Goal: Use online tool/utility: Utilize a website feature to perform a specific function

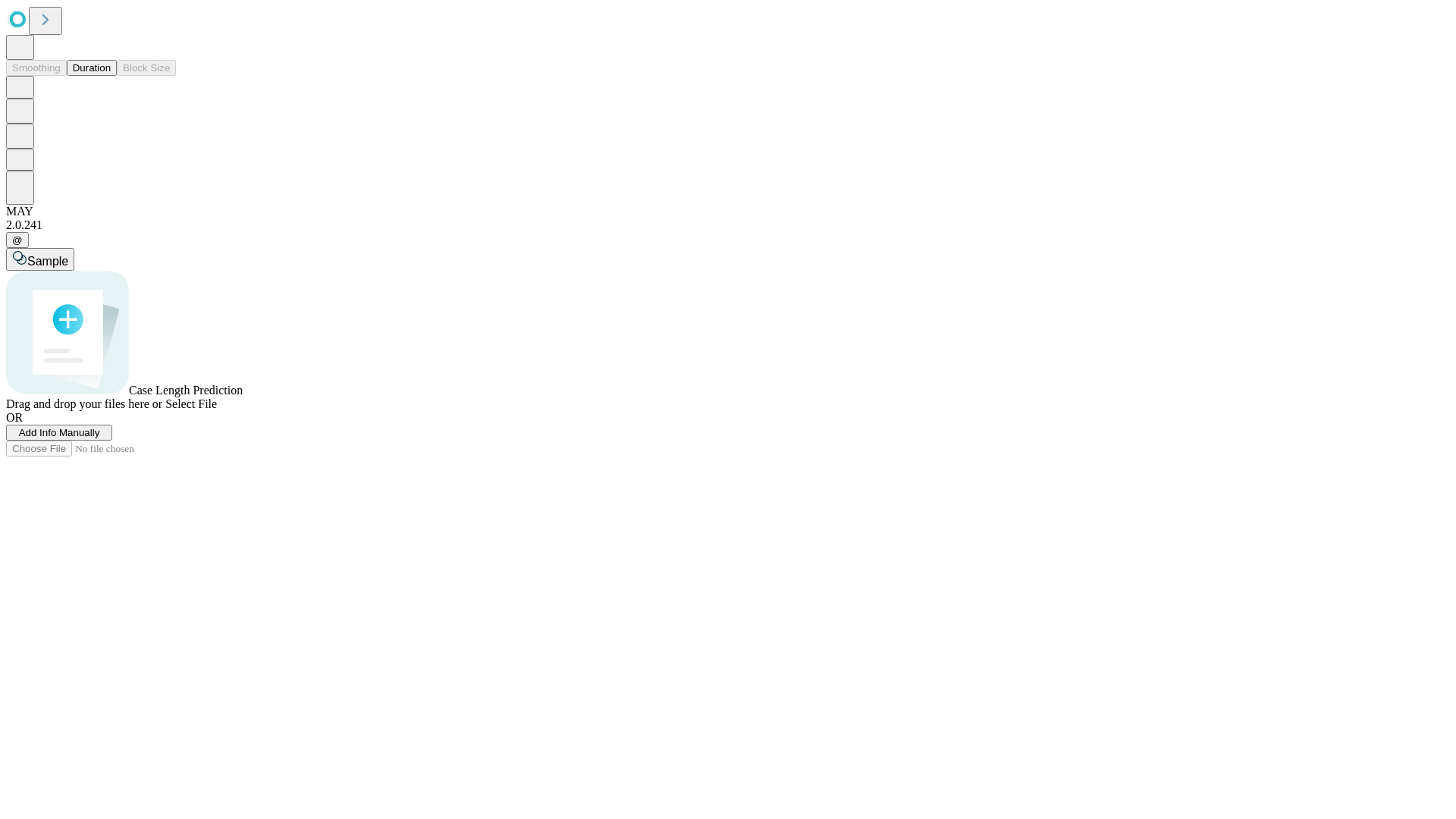
click at [110, 76] on button "Duration" at bounding box center [92, 68] width 50 height 16
click at [68, 255] on span "Sample" at bounding box center [48, 261] width 41 height 13
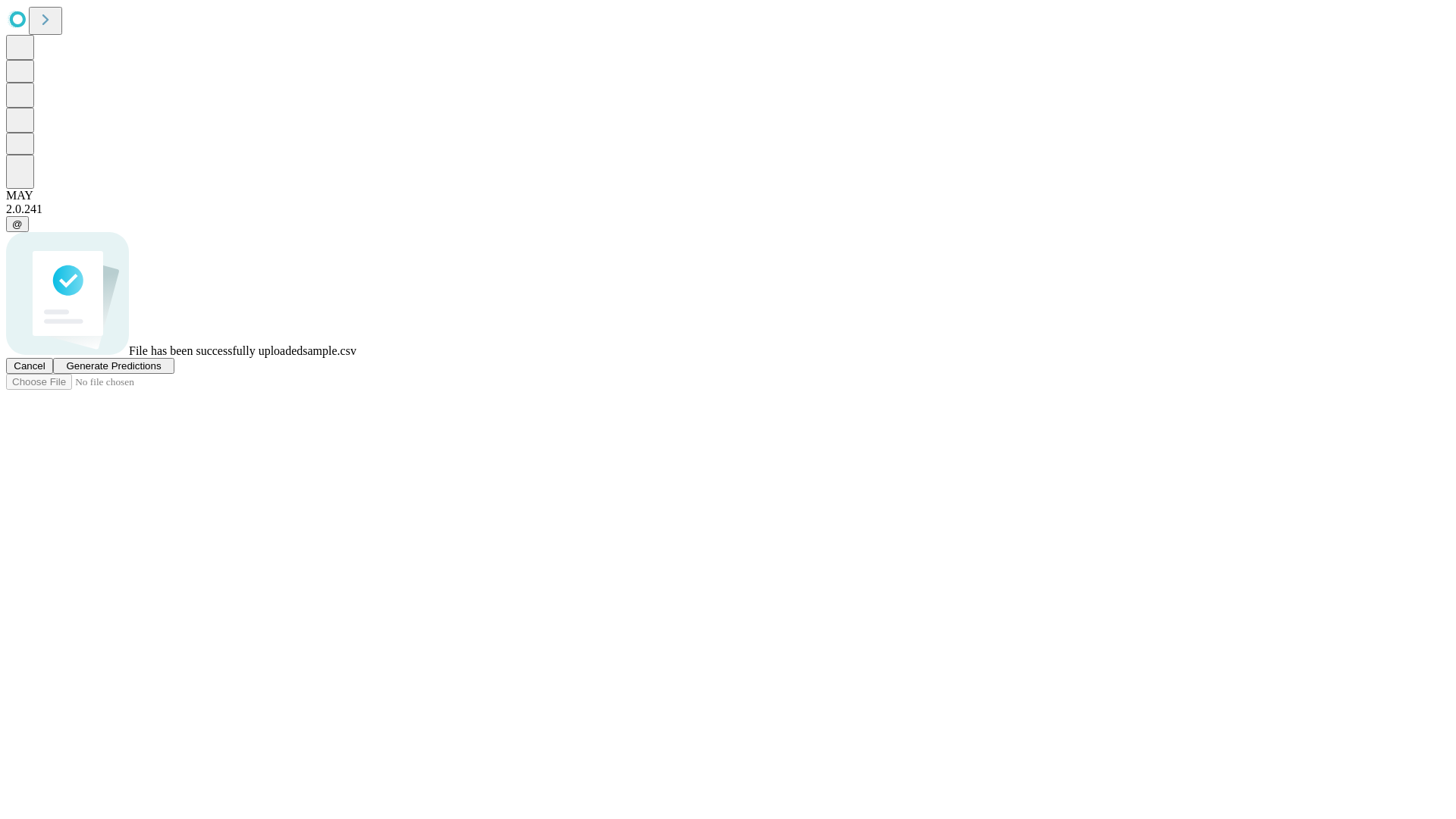
click at [161, 371] on span "Generate Predictions" at bounding box center [114, 365] width 95 height 11
